Goal: Information Seeking & Learning: Check status

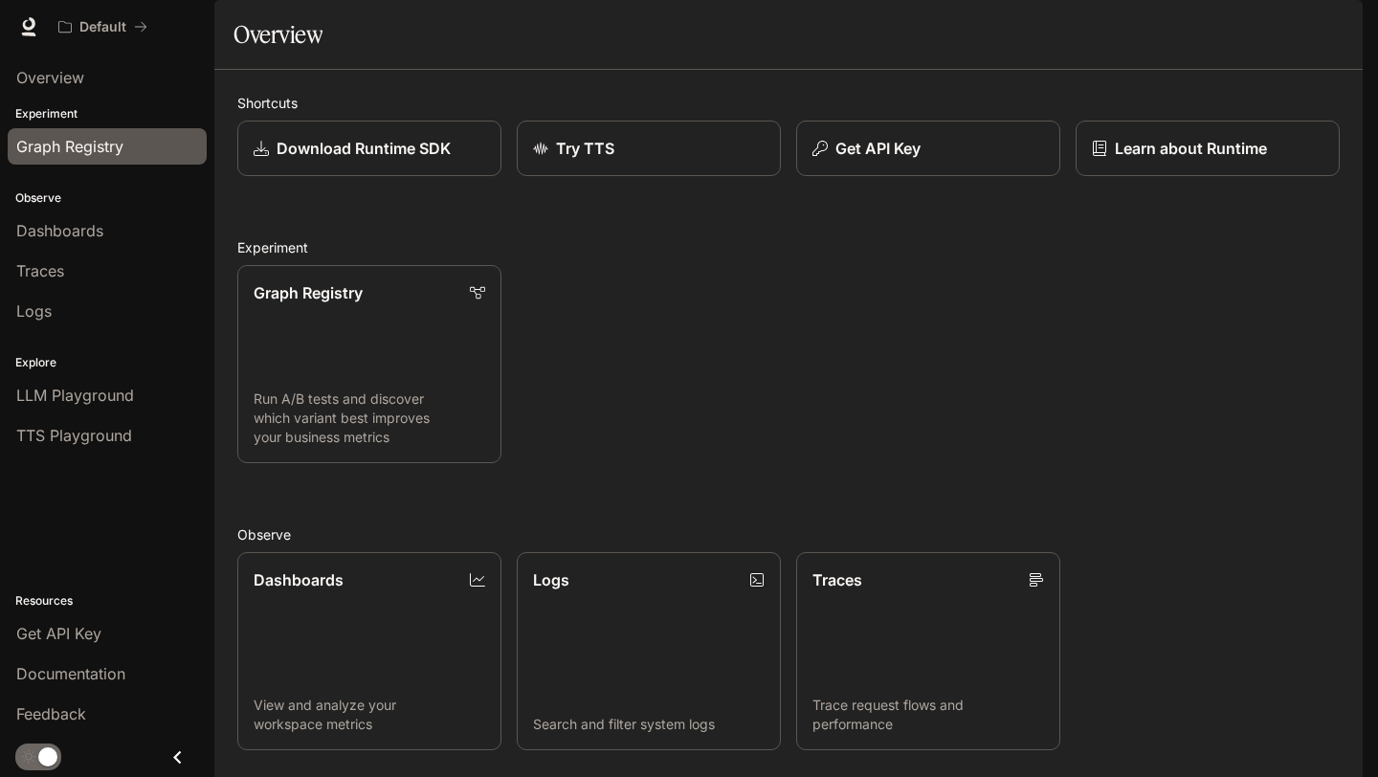
click at [102, 131] on link "Graph Registry" at bounding box center [107, 146] width 199 height 36
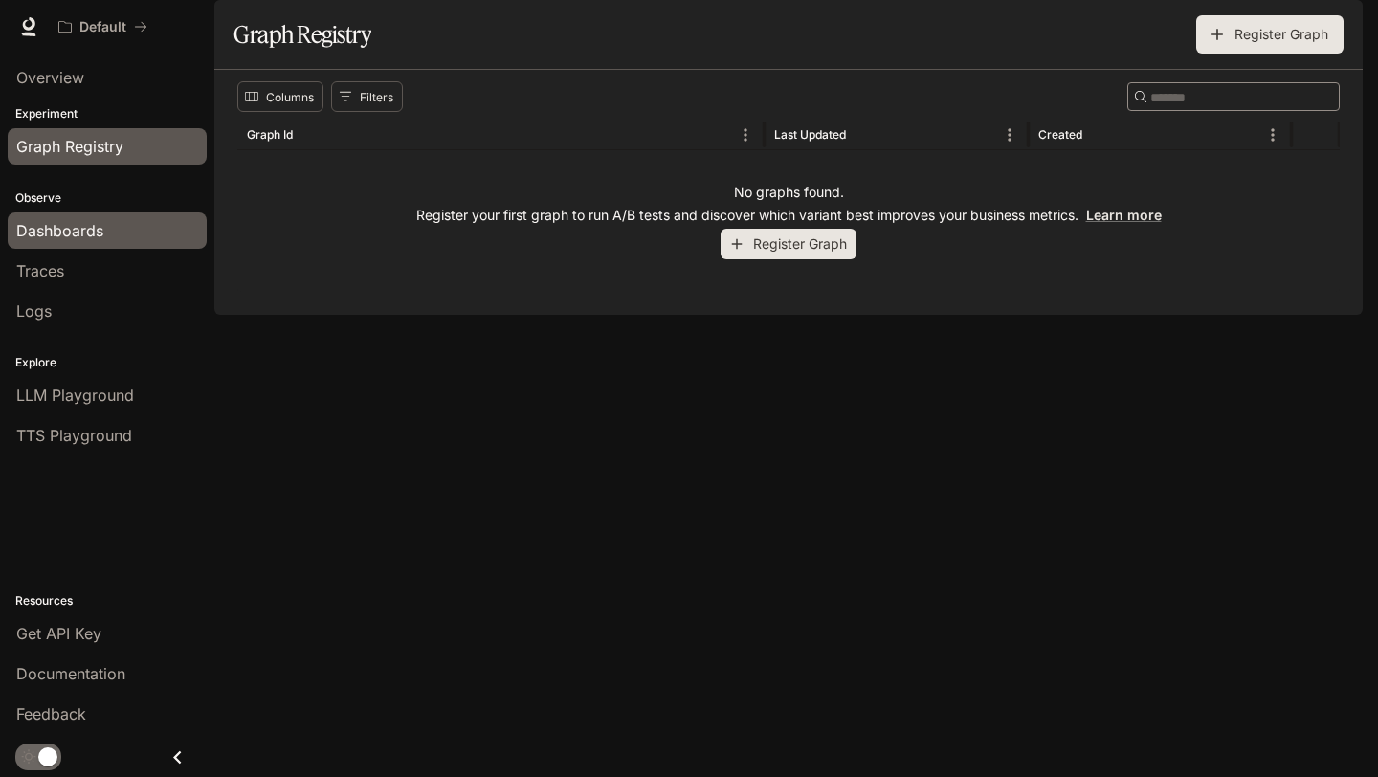
click at [132, 225] on div "Dashboards" at bounding box center [107, 230] width 182 height 23
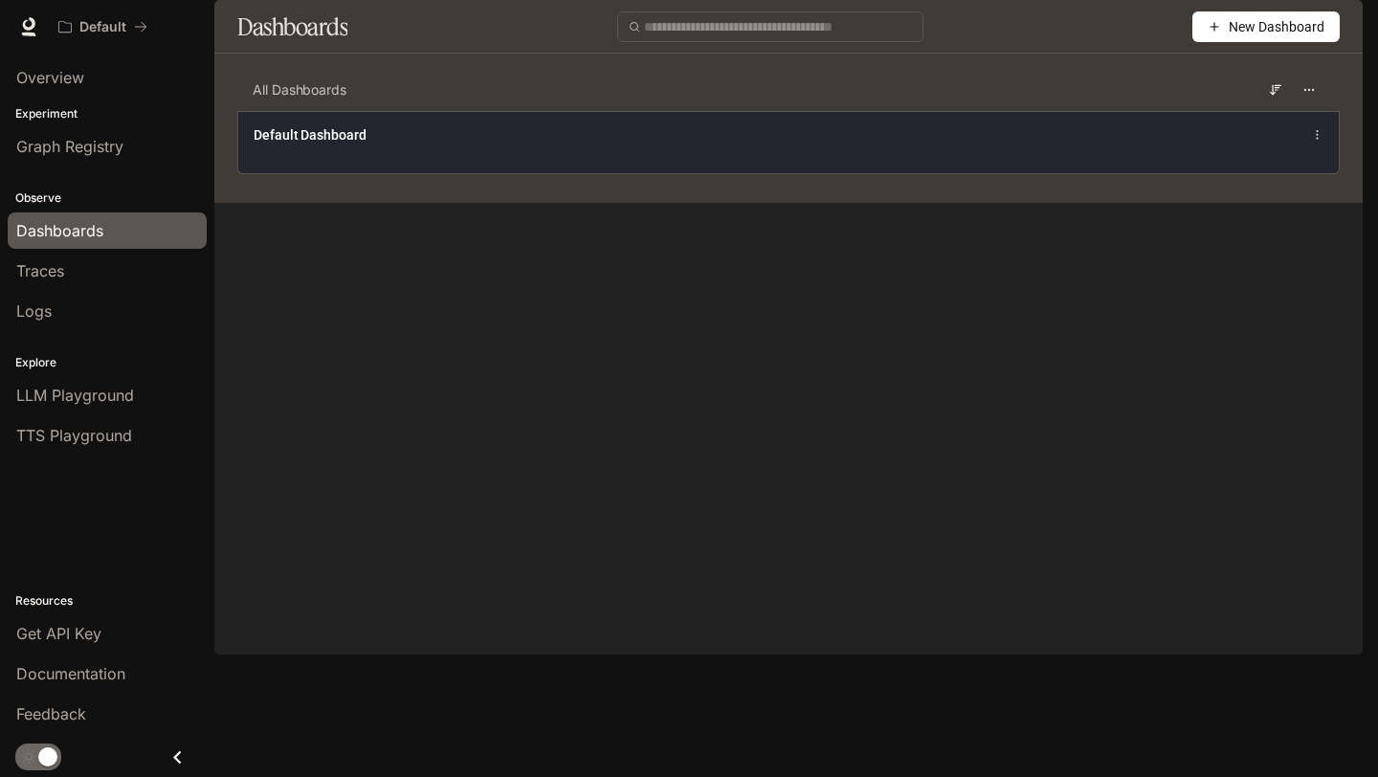
click at [422, 173] on div "Default Dashboard" at bounding box center [788, 142] width 1100 height 62
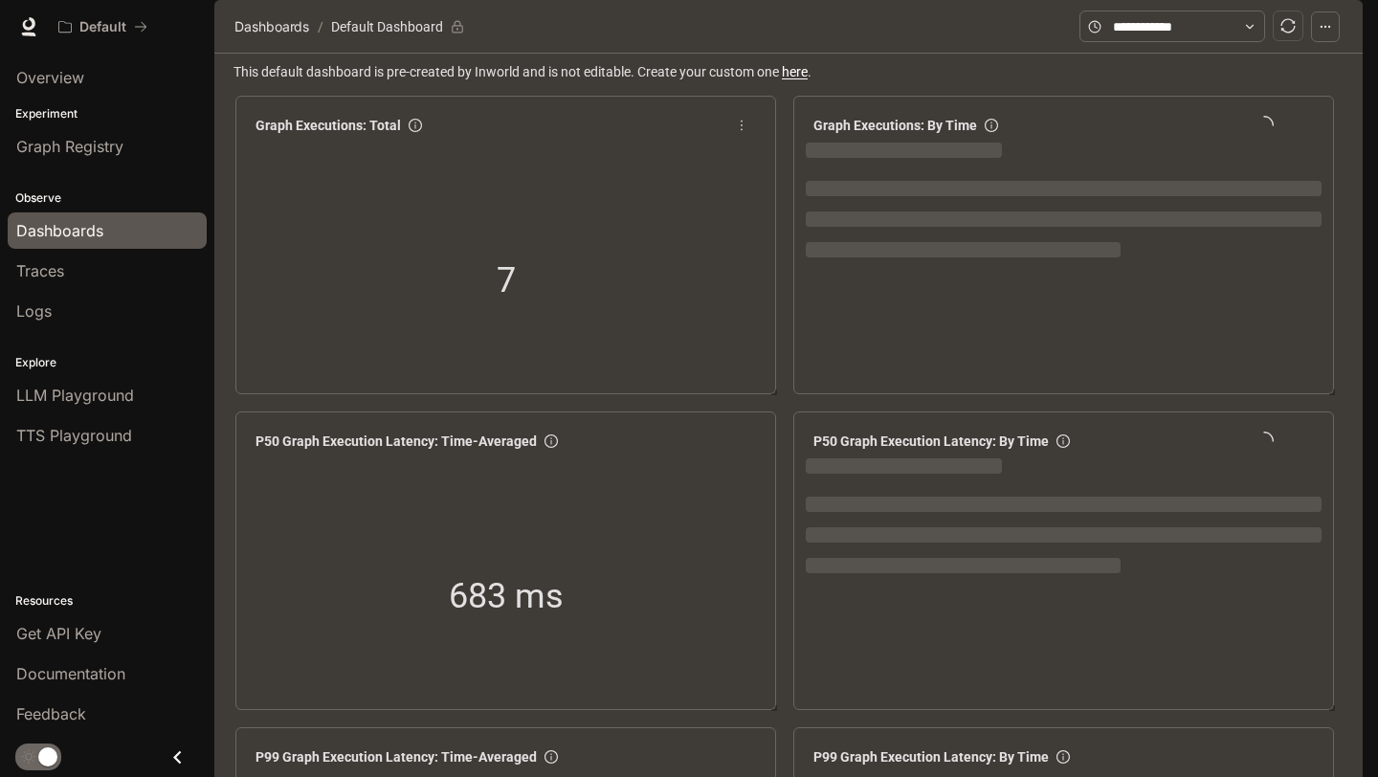
click at [504, 308] on span "7" at bounding box center [506, 281] width 19 height 55
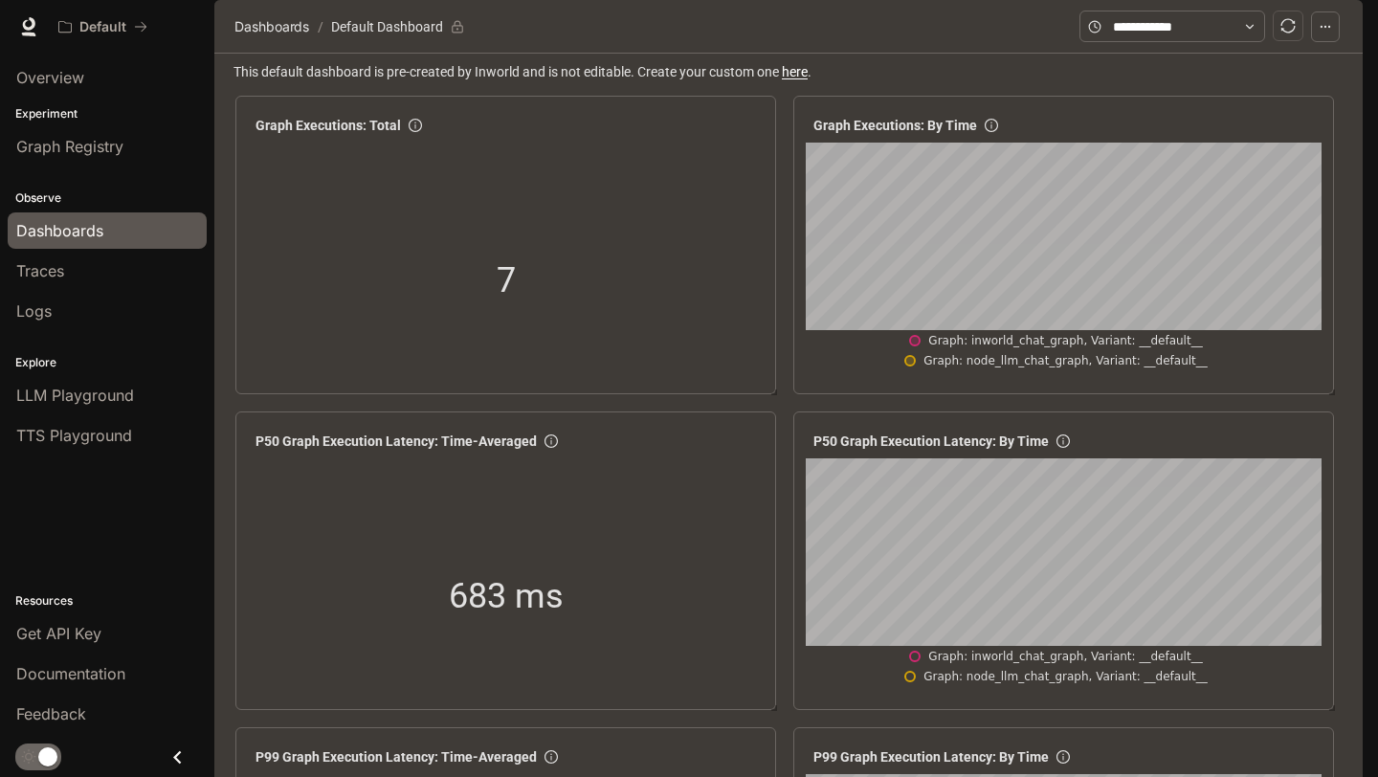
scroll to position [2340, 0]
click at [108, 272] on div "Traces" at bounding box center [107, 270] width 182 height 23
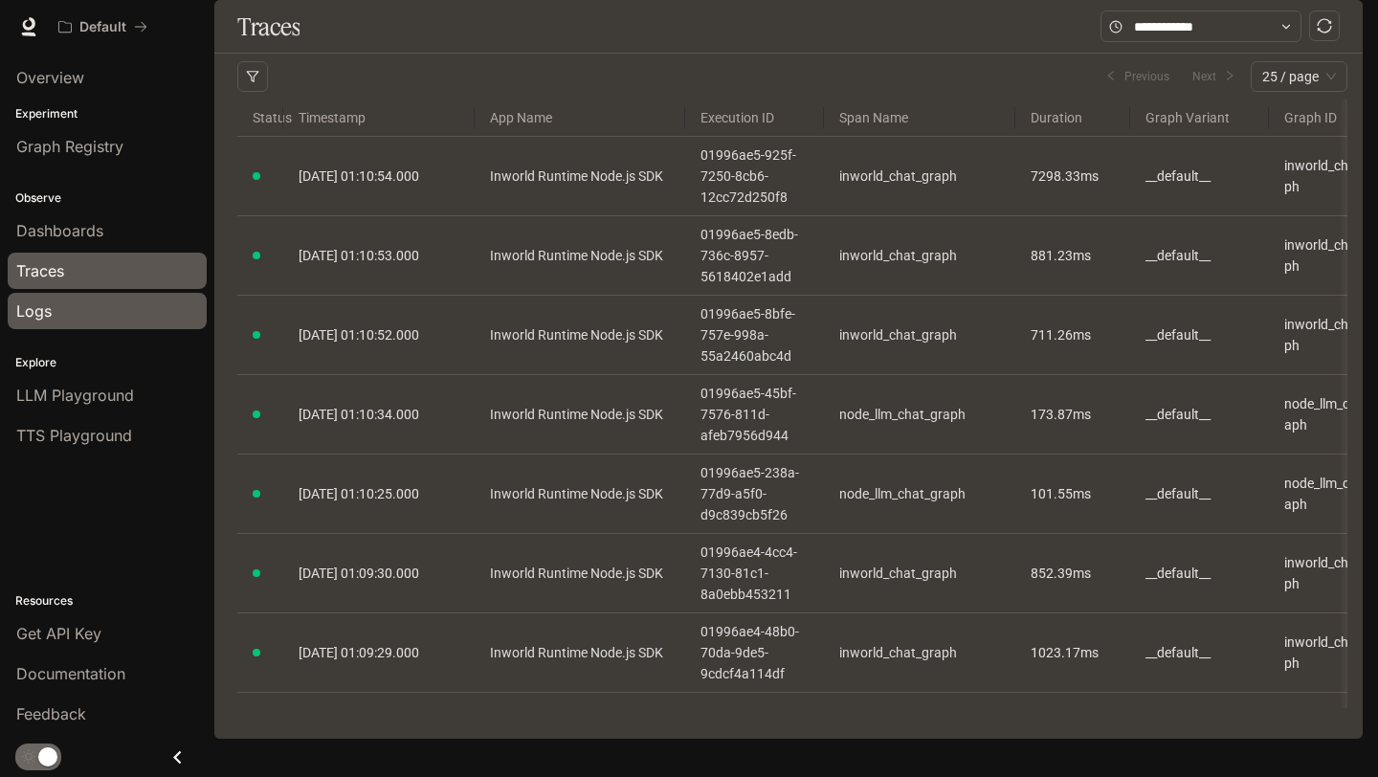
click at [110, 314] on div "Logs" at bounding box center [107, 311] width 182 height 23
